Goal: Task Accomplishment & Management: Complete application form

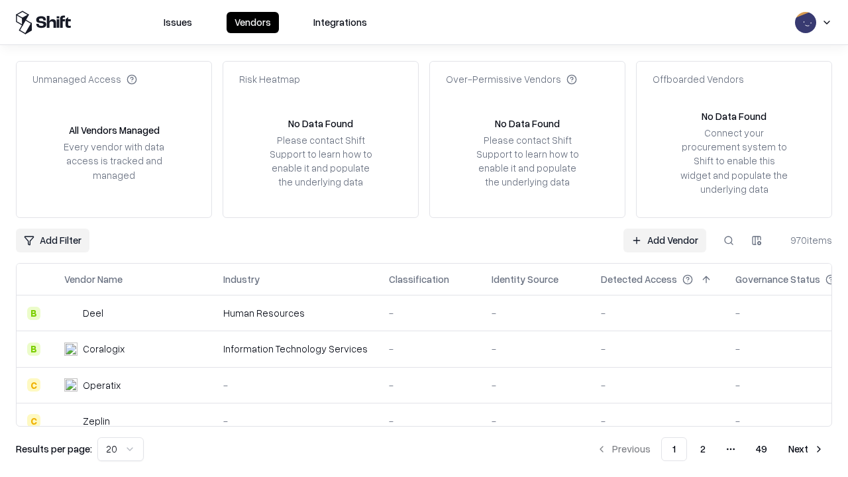
click at [664, 240] on link "Add Vendor" at bounding box center [664, 240] width 83 height 24
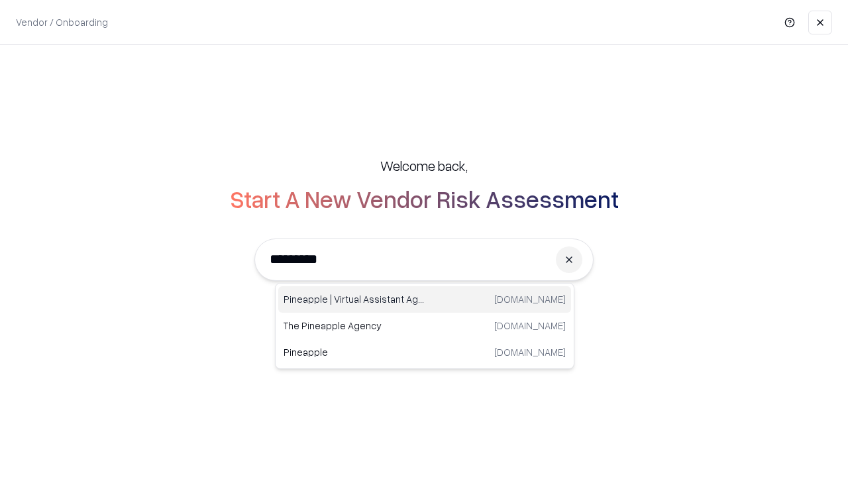
click at [424, 299] on div "Pineapple | Virtual Assistant Agency trypineapple.com" at bounding box center [424, 299] width 293 height 26
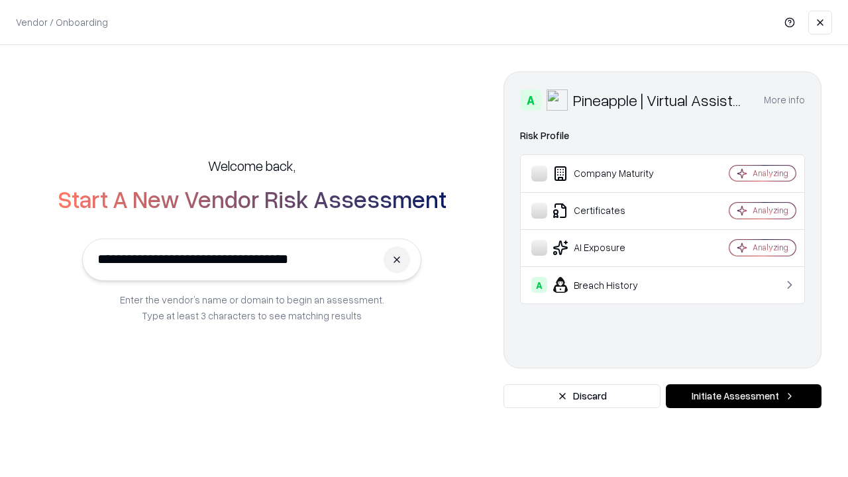
type input "**********"
click at [743, 396] on button "Initiate Assessment" at bounding box center [743, 396] width 156 height 24
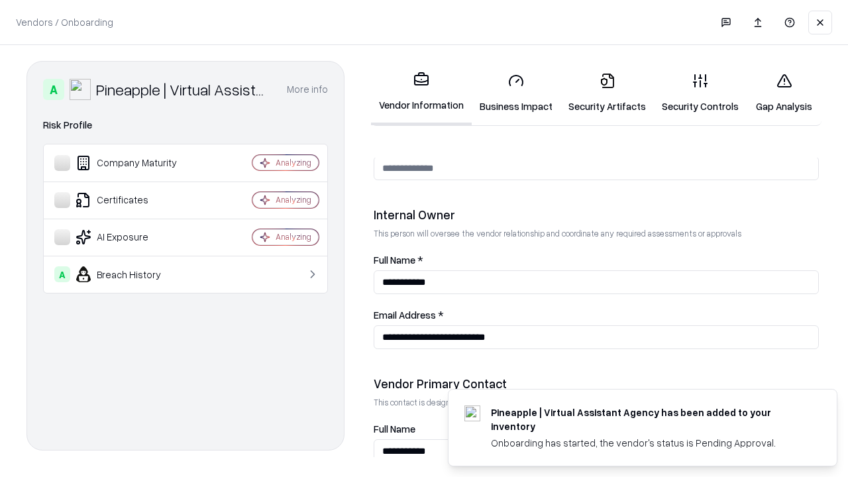
scroll to position [686, 0]
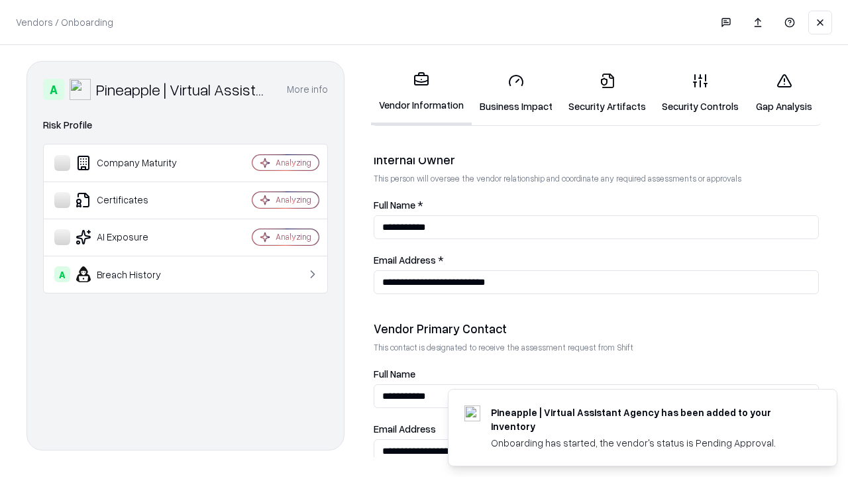
click at [516, 93] on link "Business Impact" at bounding box center [515, 93] width 89 height 62
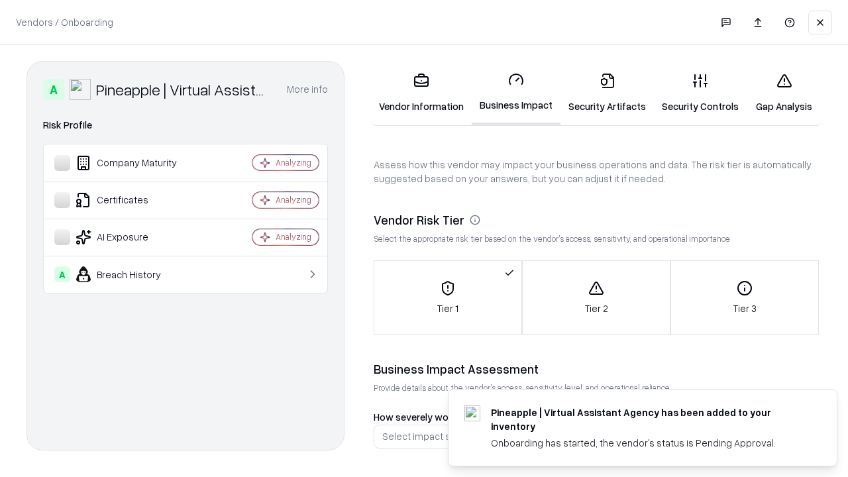
click at [606, 93] on link "Security Artifacts" at bounding box center [606, 93] width 93 height 62
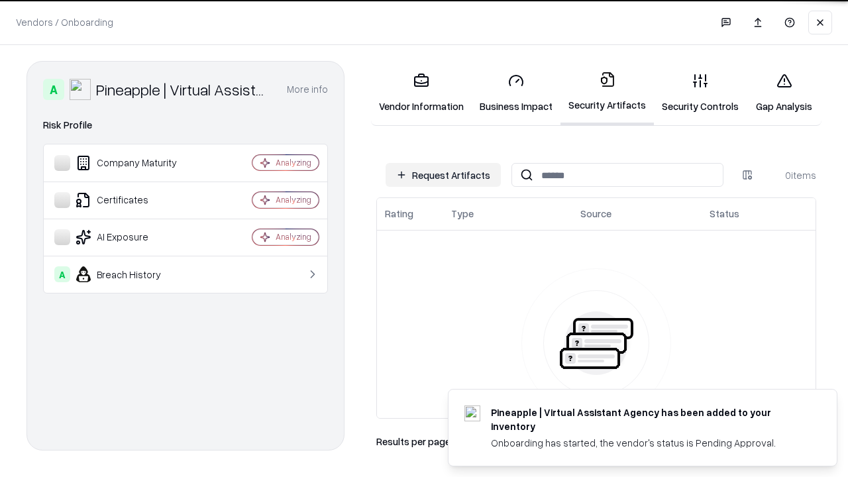
click at [443, 175] on button "Request Artifacts" at bounding box center [442, 175] width 115 height 24
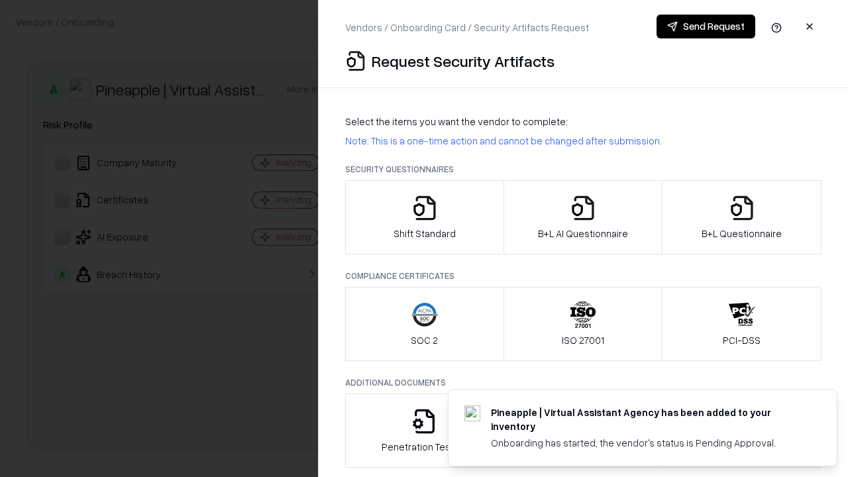
click at [424, 217] on icon "button" at bounding box center [424, 208] width 26 height 26
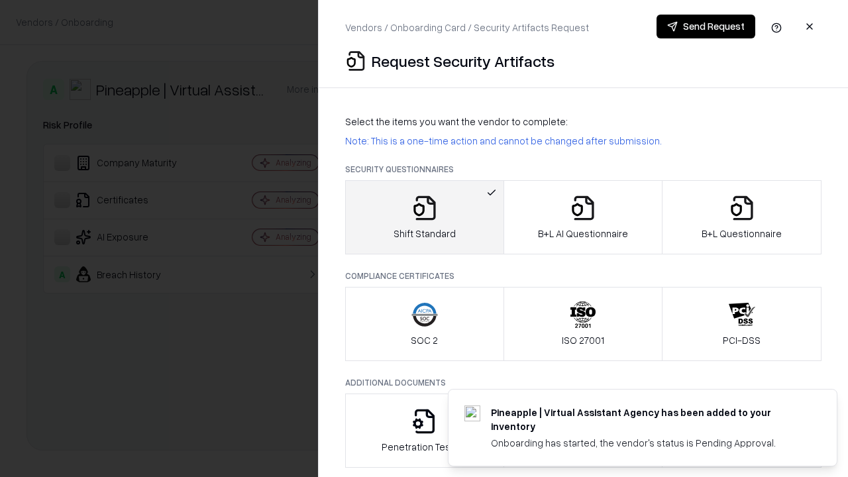
click at [705, 26] on button "Send Request" at bounding box center [705, 27] width 99 height 24
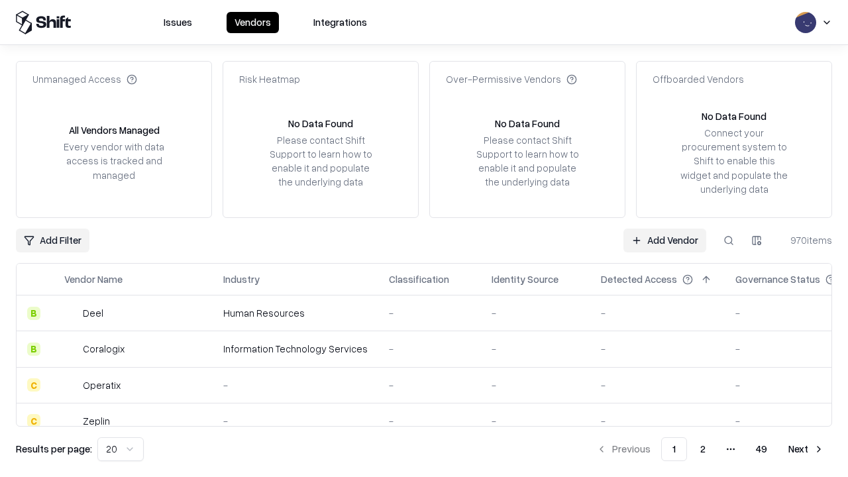
click at [728, 240] on button at bounding box center [728, 240] width 24 height 24
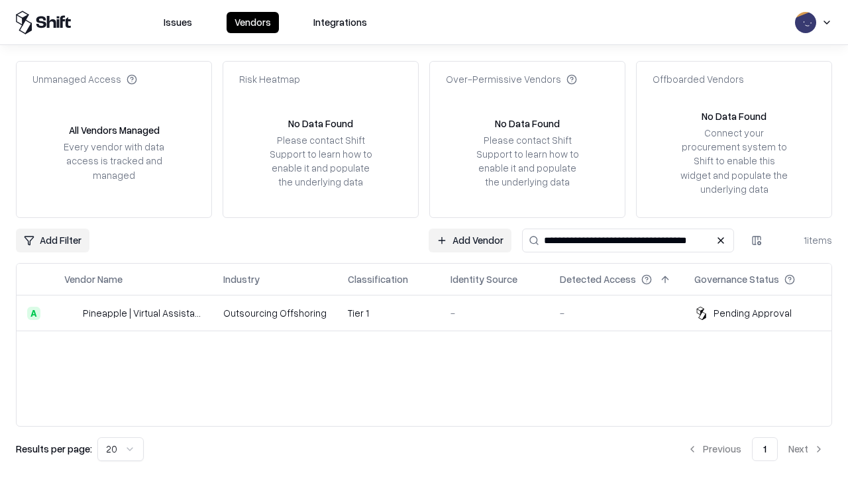
type input "**********"
click at [432, 313] on td "Tier 1" at bounding box center [388, 313] width 103 height 36
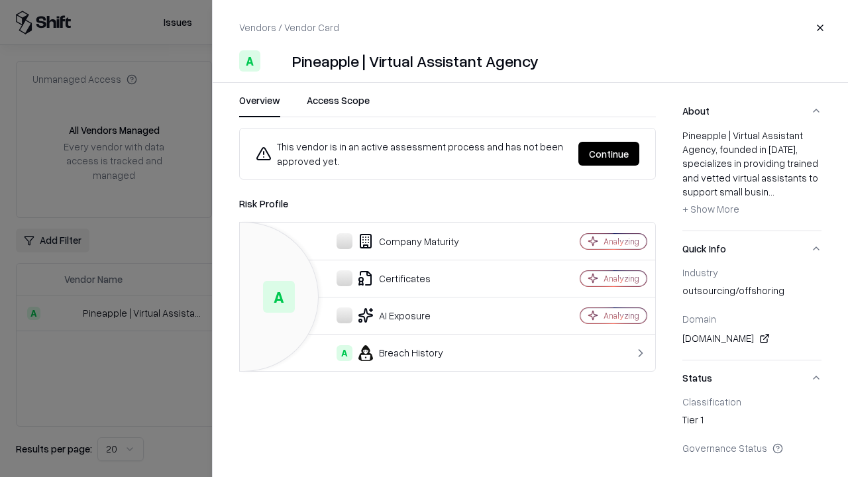
click at [608, 154] on button "Continue" at bounding box center [608, 154] width 61 height 24
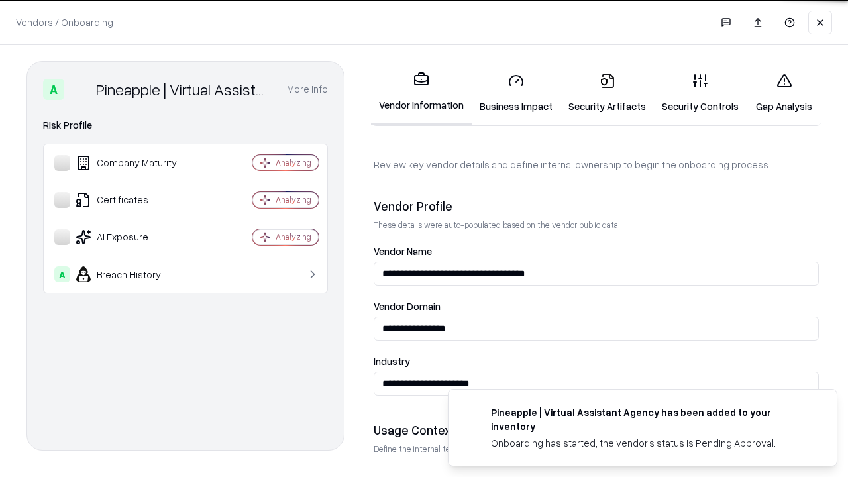
click at [606, 93] on link "Security Artifacts" at bounding box center [606, 93] width 93 height 62
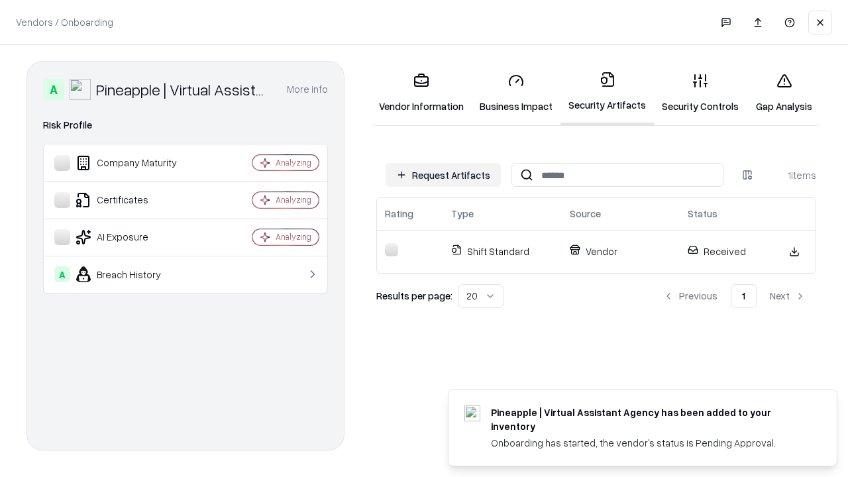
click at [700, 93] on link "Security Controls" at bounding box center [700, 93] width 93 height 62
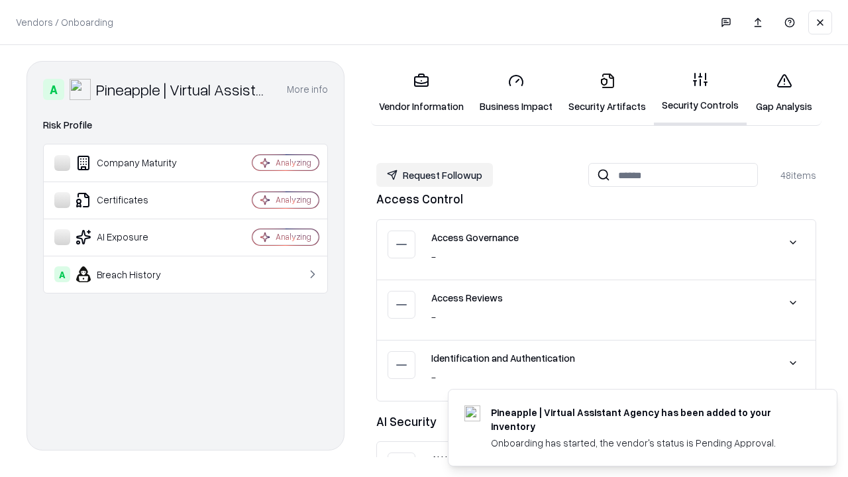
click at [434, 175] on button "Request Followup" at bounding box center [434, 175] width 117 height 24
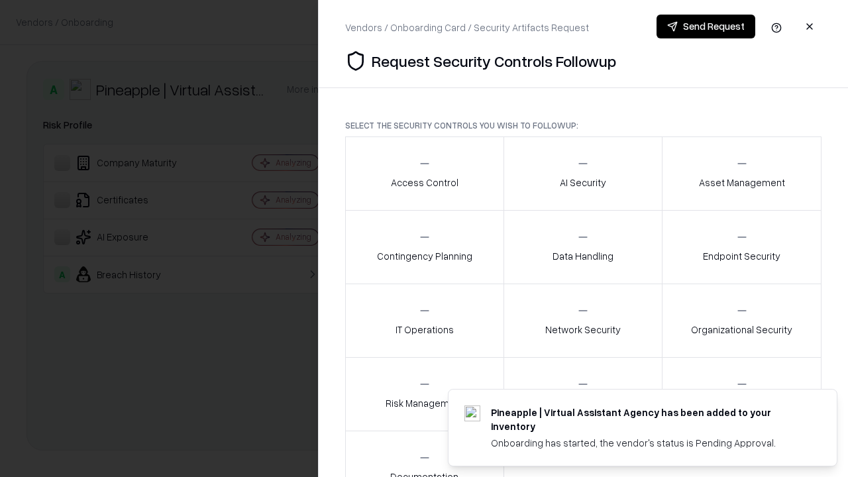
click at [424, 173] on div "Access Control" at bounding box center [425, 173] width 68 height 32
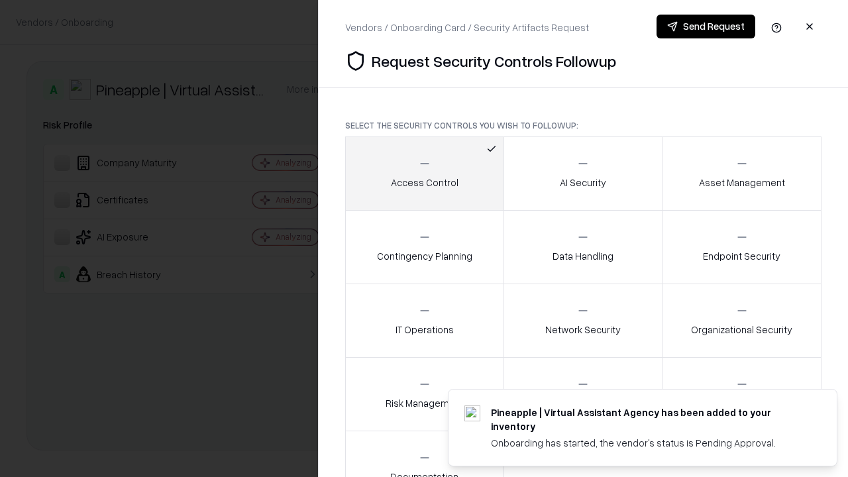
click at [705, 26] on button "Send Request" at bounding box center [705, 27] width 99 height 24
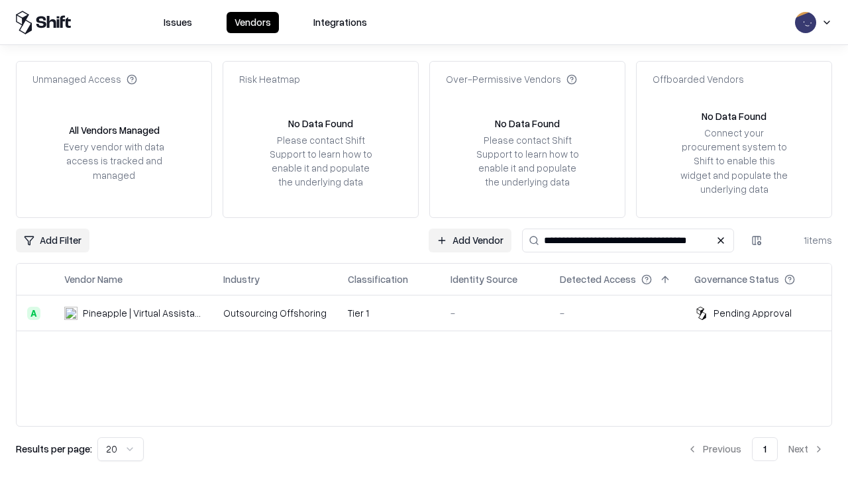
type input "**********"
click at [432, 313] on td "Tier 1" at bounding box center [388, 313] width 103 height 36
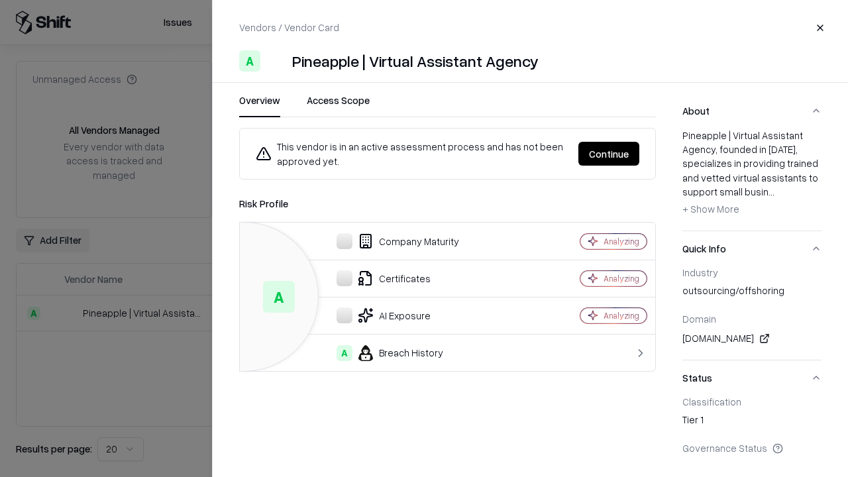
click at [608, 154] on button "Continue" at bounding box center [608, 154] width 61 height 24
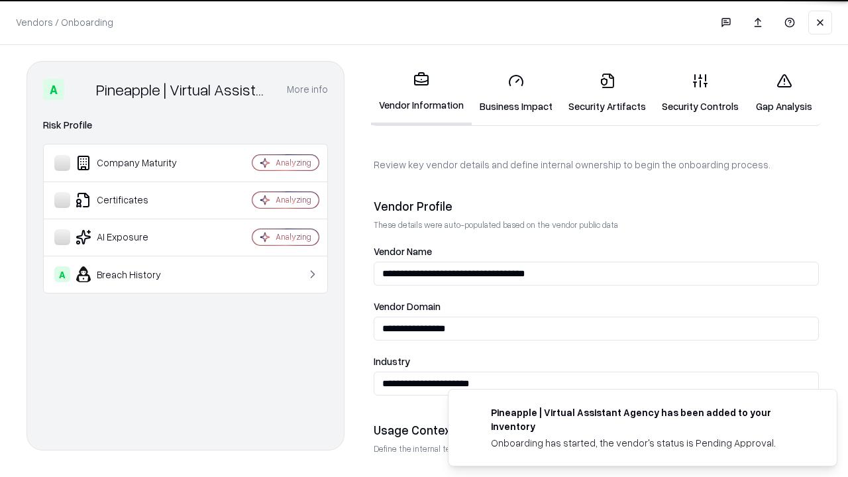
click at [783, 93] on link "Gap Analysis" at bounding box center [783, 93] width 75 height 62
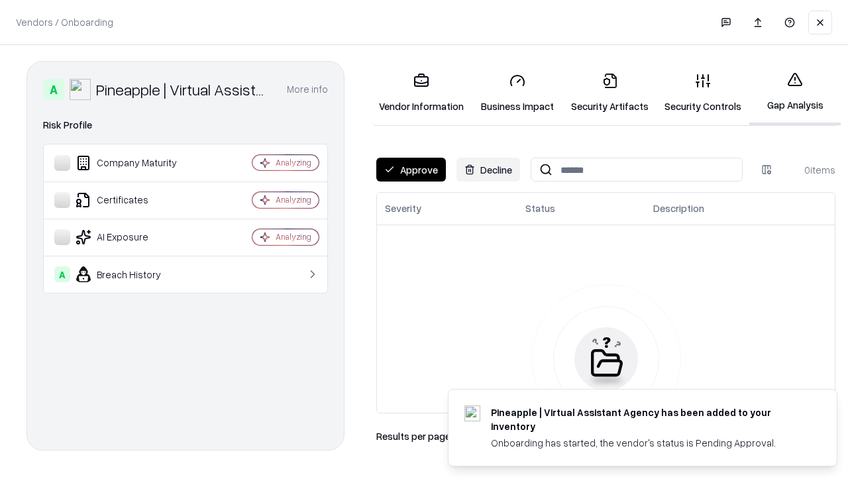
click at [411, 170] on button "Approve" at bounding box center [411, 170] width 70 height 24
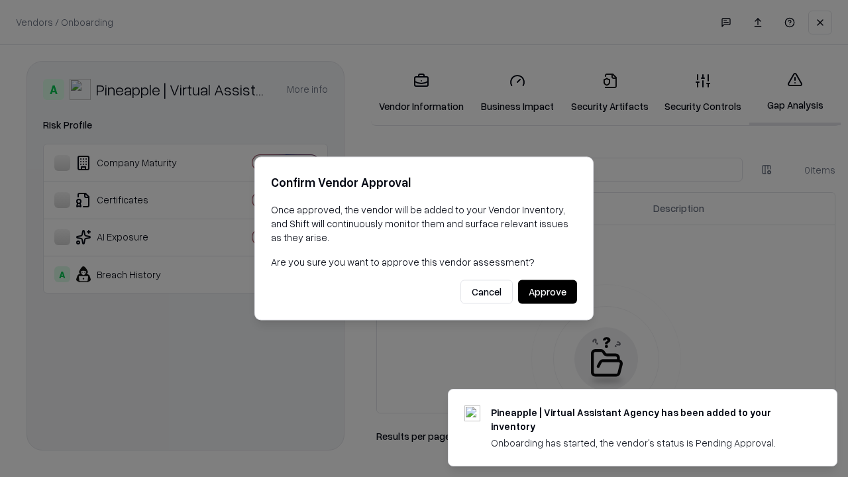
click at [547, 291] on button "Approve" at bounding box center [547, 292] width 59 height 24
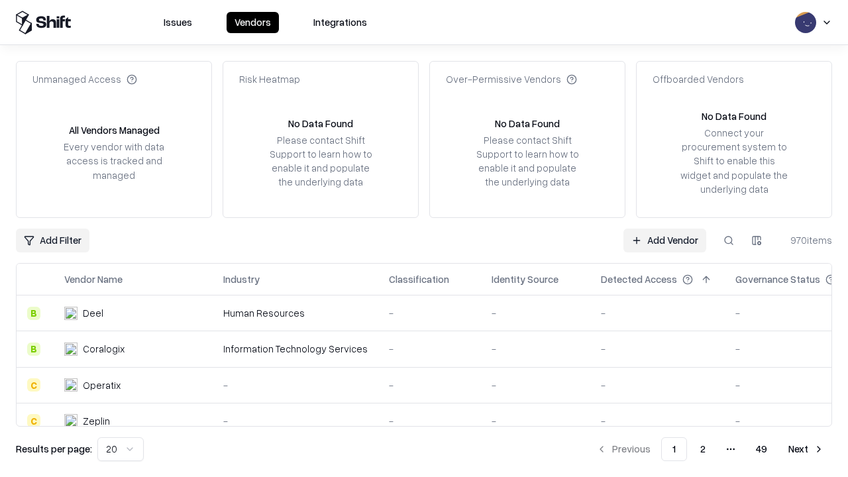
type input "**********"
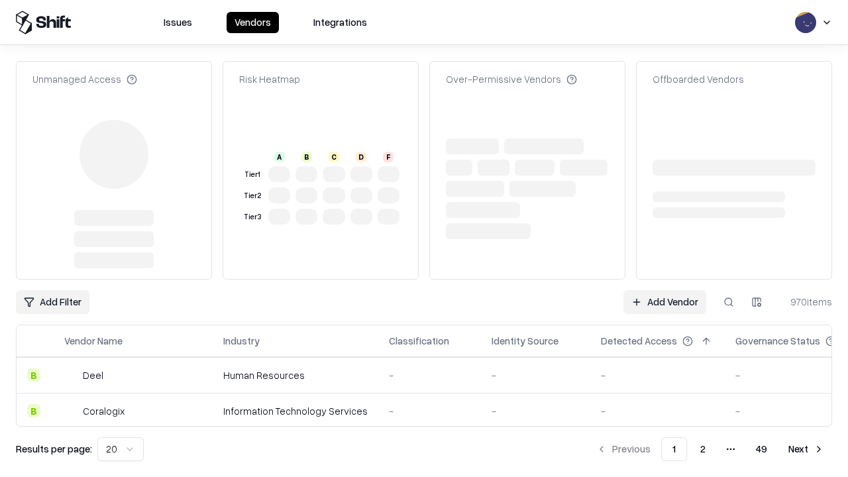
click at [664, 290] on link "Add Vendor" at bounding box center [664, 302] width 83 height 24
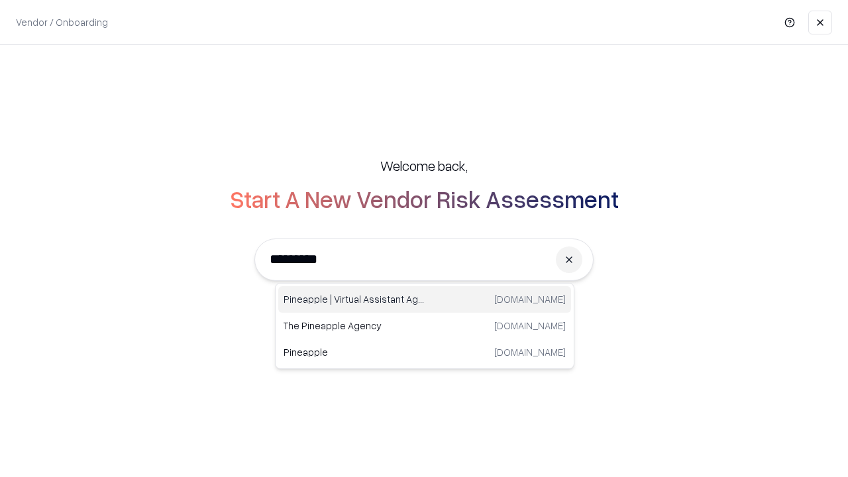
click at [424, 299] on div "Pineapple | Virtual Assistant Agency trypineapple.com" at bounding box center [424, 299] width 293 height 26
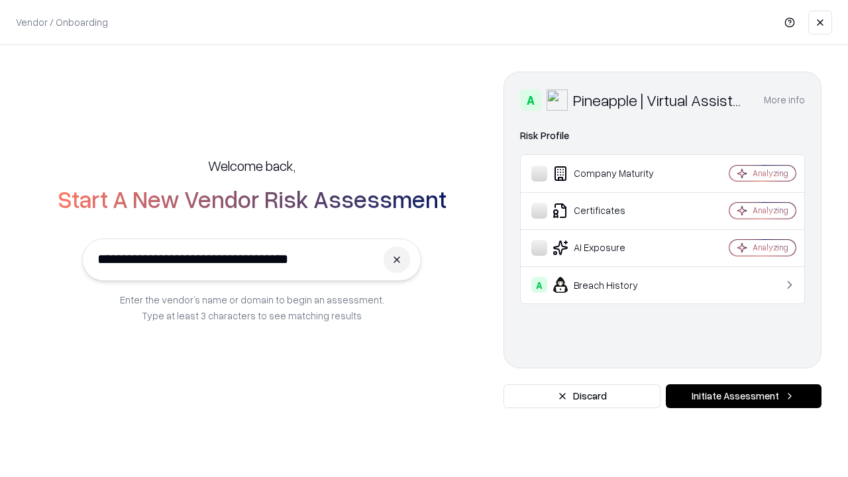
type input "**********"
click at [743, 396] on button "Initiate Assessment" at bounding box center [743, 396] width 156 height 24
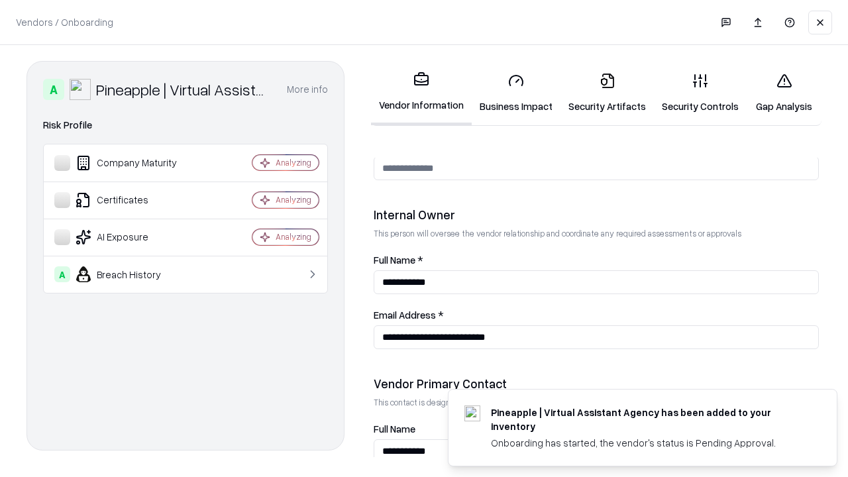
scroll to position [686, 0]
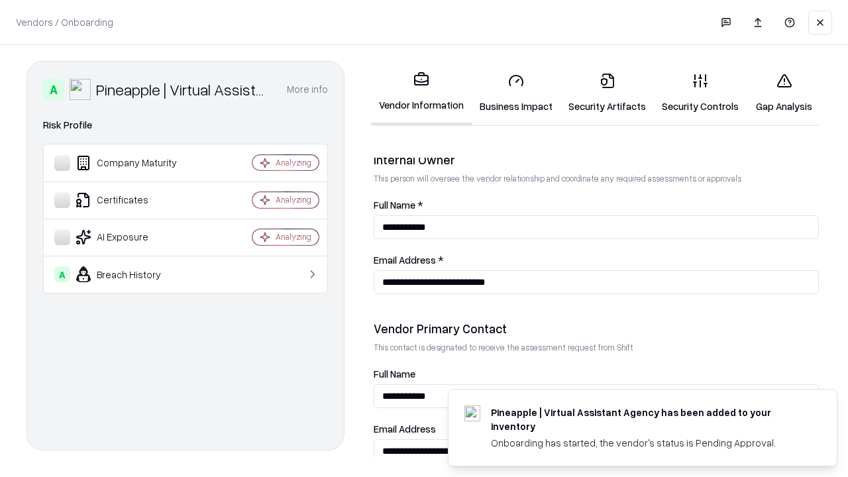
click at [783, 93] on link "Gap Analysis" at bounding box center [783, 93] width 75 height 62
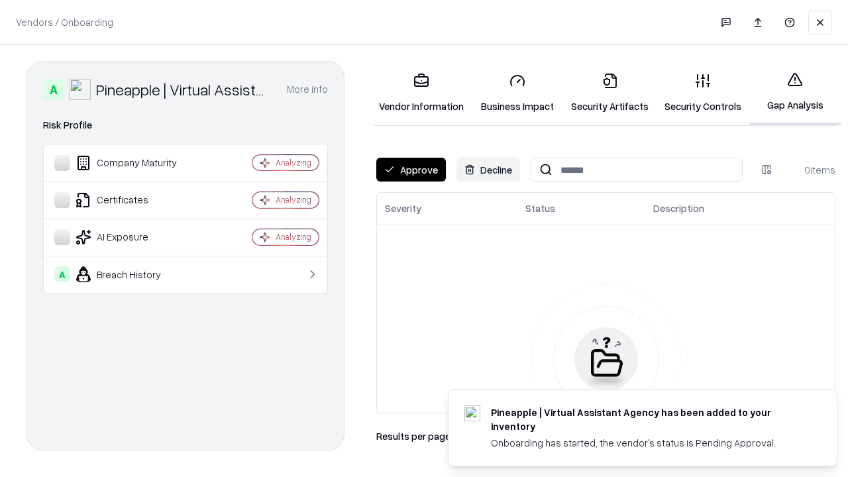
click at [411, 170] on button "Approve" at bounding box center [411, 170] width 70 height 24
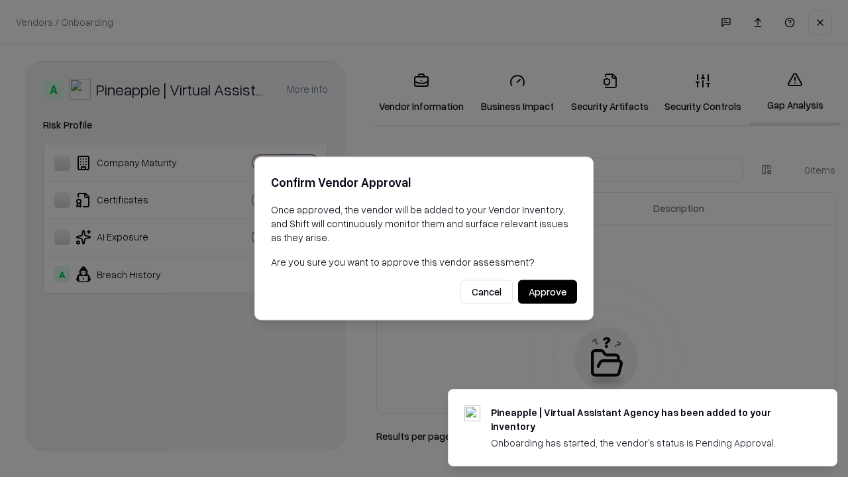
click at [547, 291] on button "Approve" at bounding box center [547, 292] width 59 height 24
